Goal: Navigation & Orientation: Find specific page/section

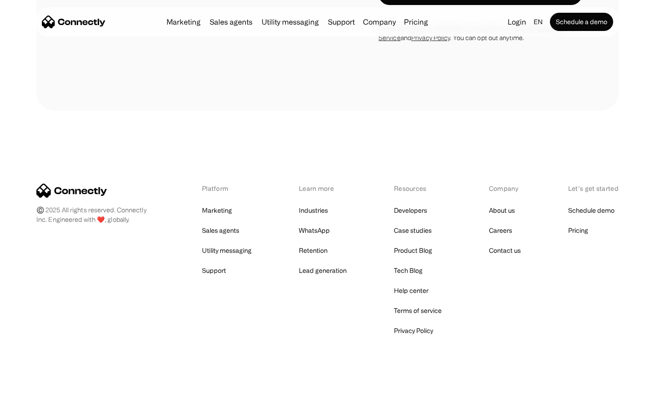
scroll to position [3572, 0]
